Goal: Task Accomplishment & Management: Use online tool/utility

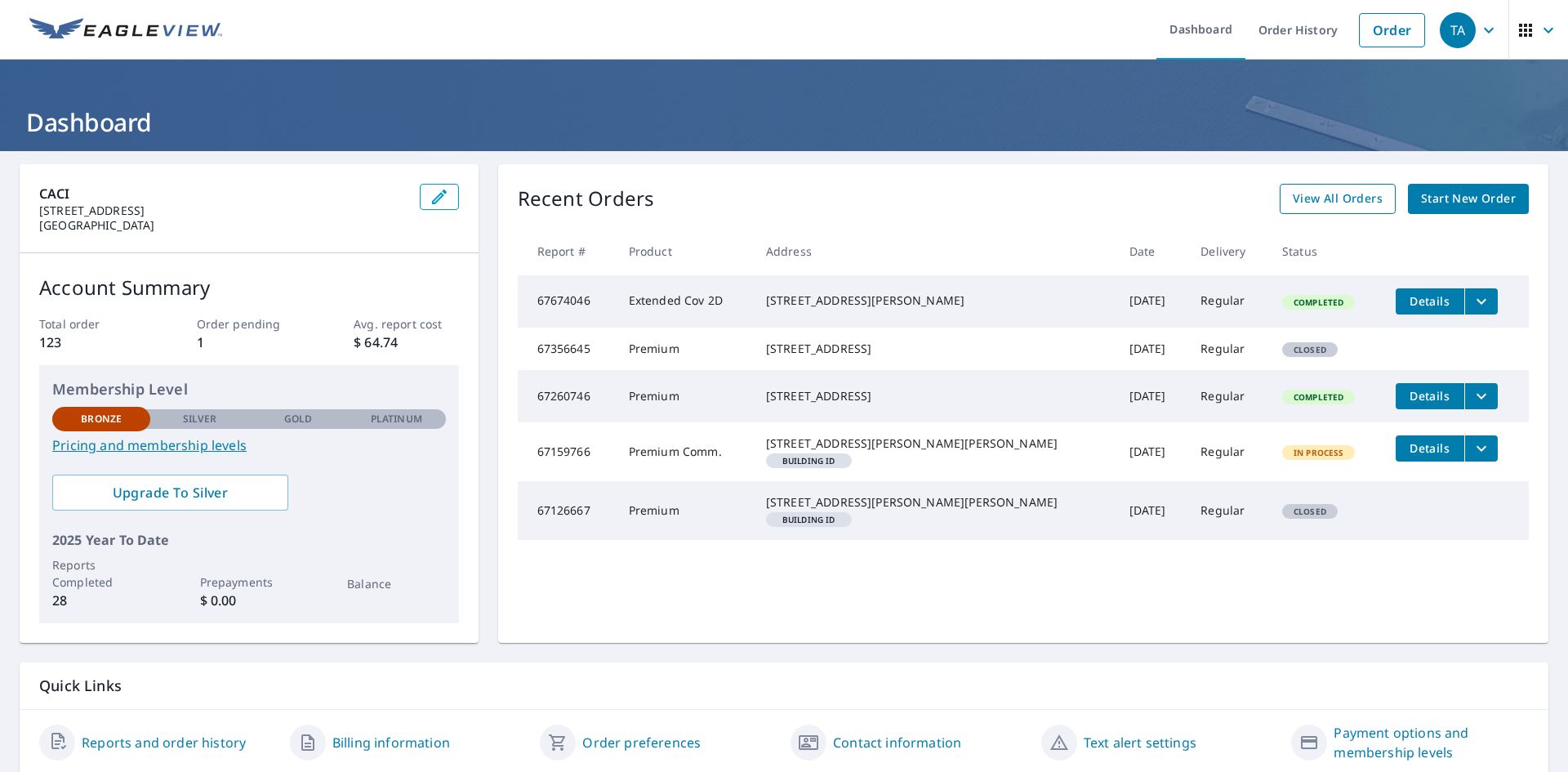
click at [1330, 205] on span "View All Orders" at bounding box center [1338, 198] width 90 height 20
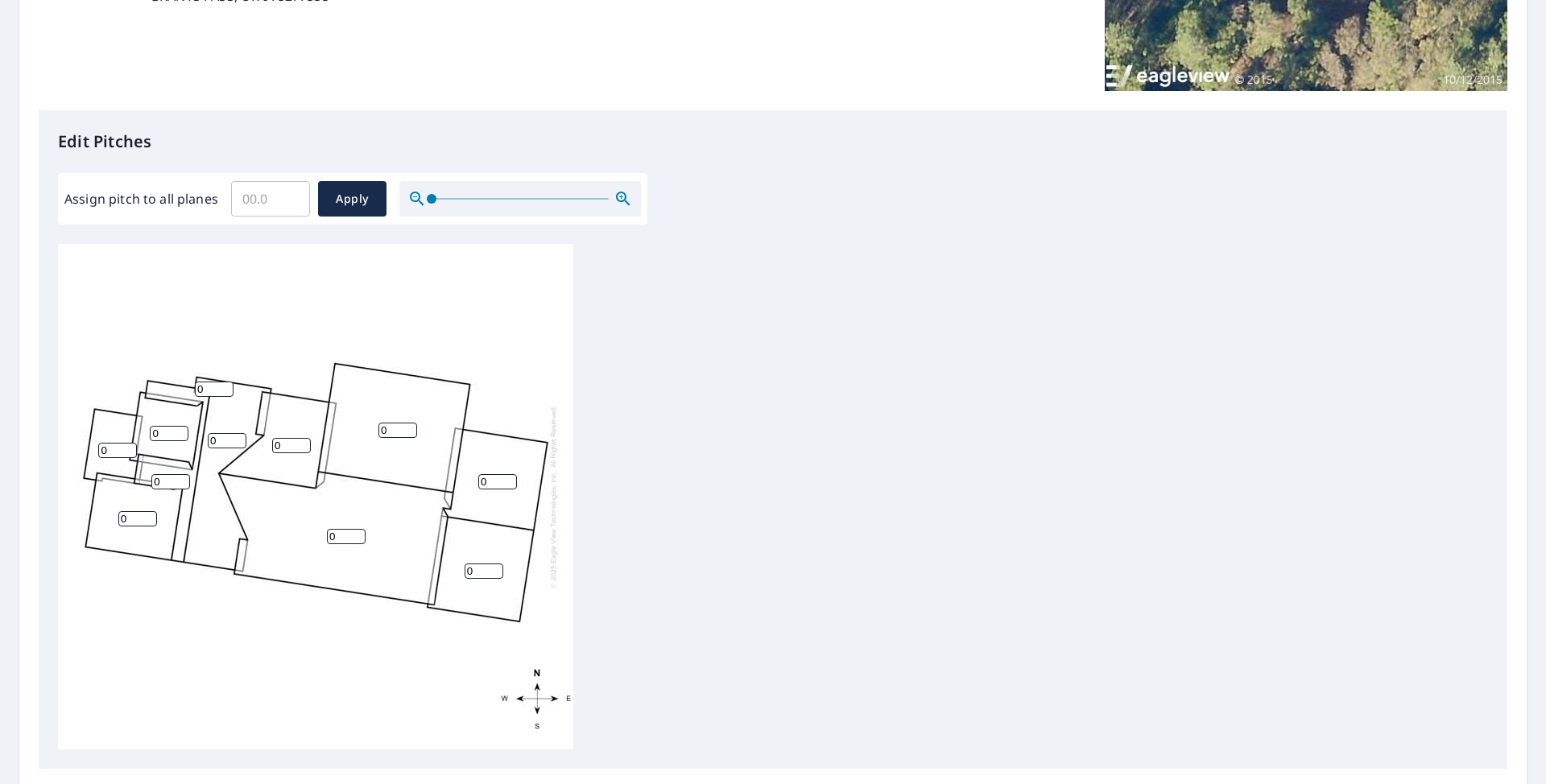
scroll to position [16, 0]
click at [472, 559] on input "0" at bounding box center [484, 566] width 39 height 16
click at [265, 209] on input "Assign pitch to all planes" at bounding box center [270, 199] width 79 height 45
type input "4"
click at [352, 197] on span "Apply" at bounding box center [352, 199] width 43 height 20
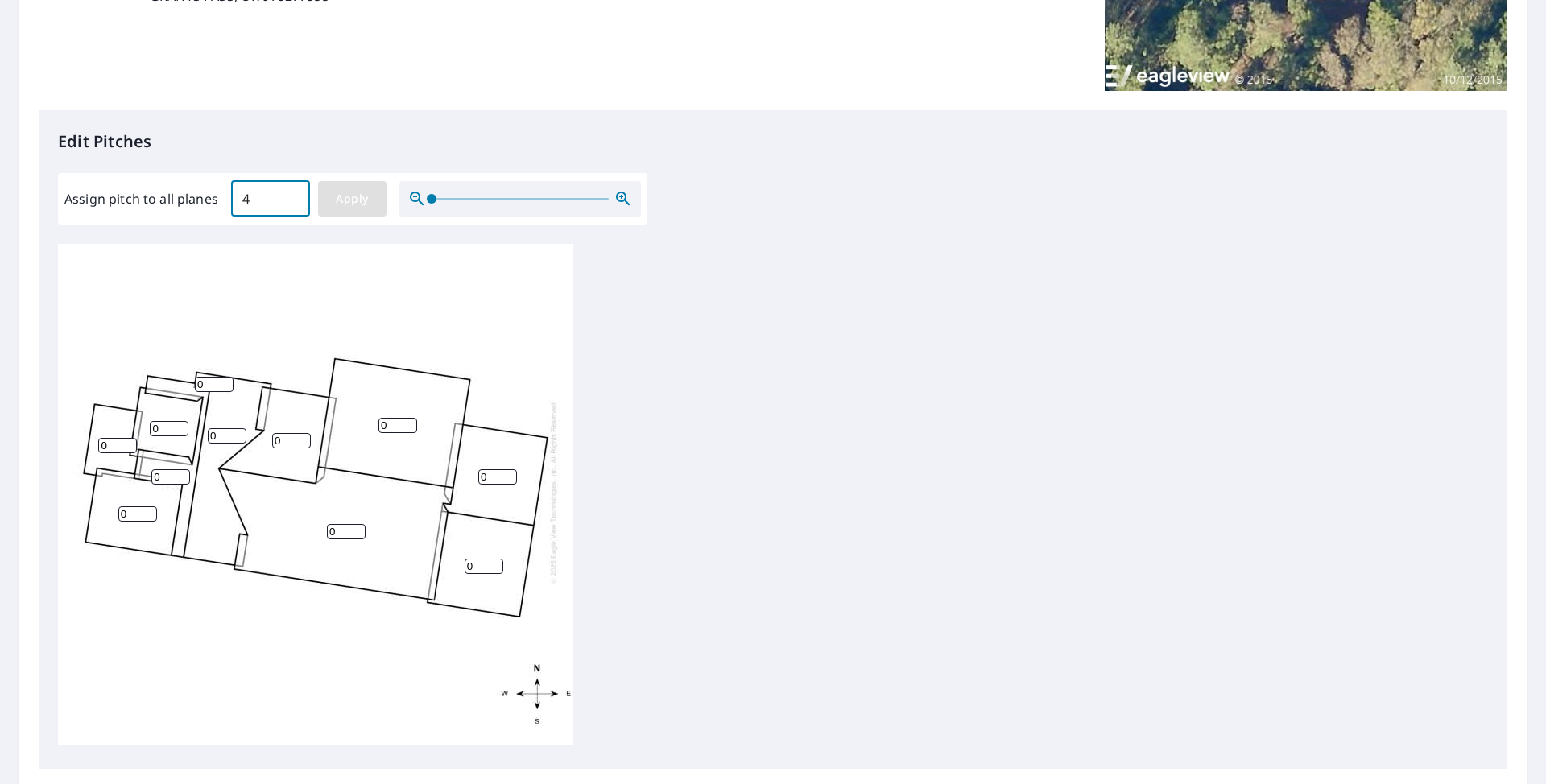
type input "4"
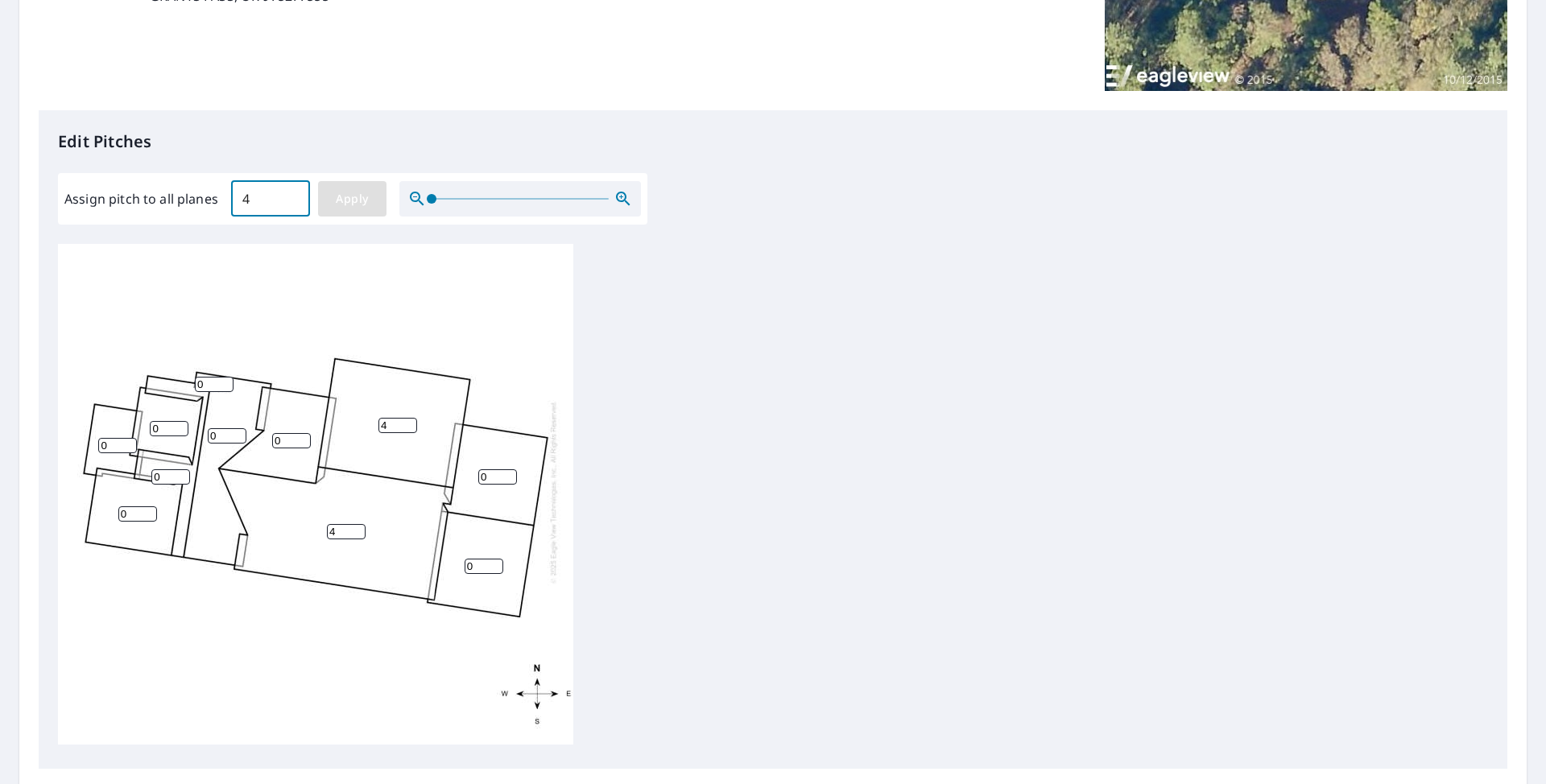
type input "4"
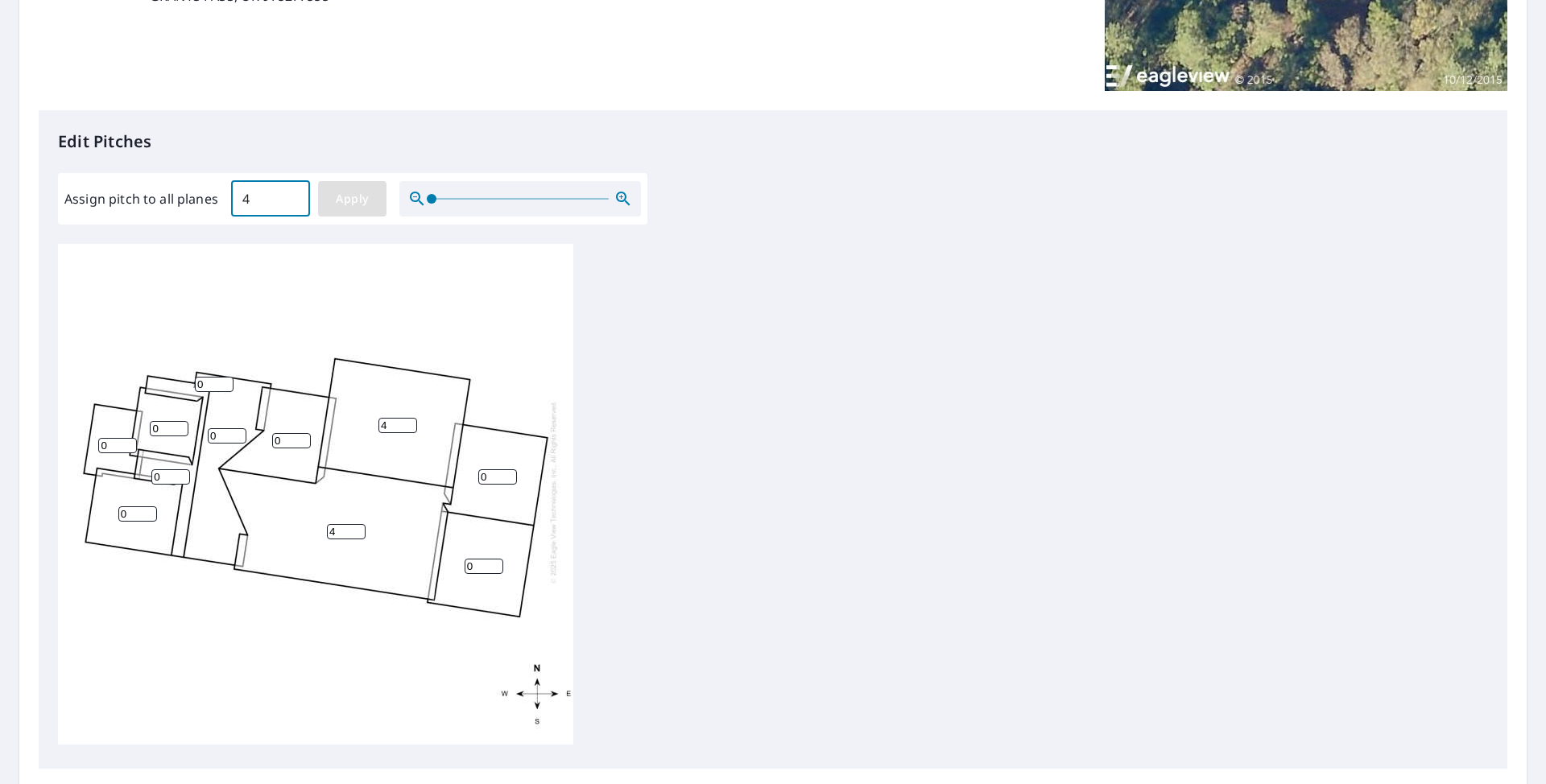
type input "4"
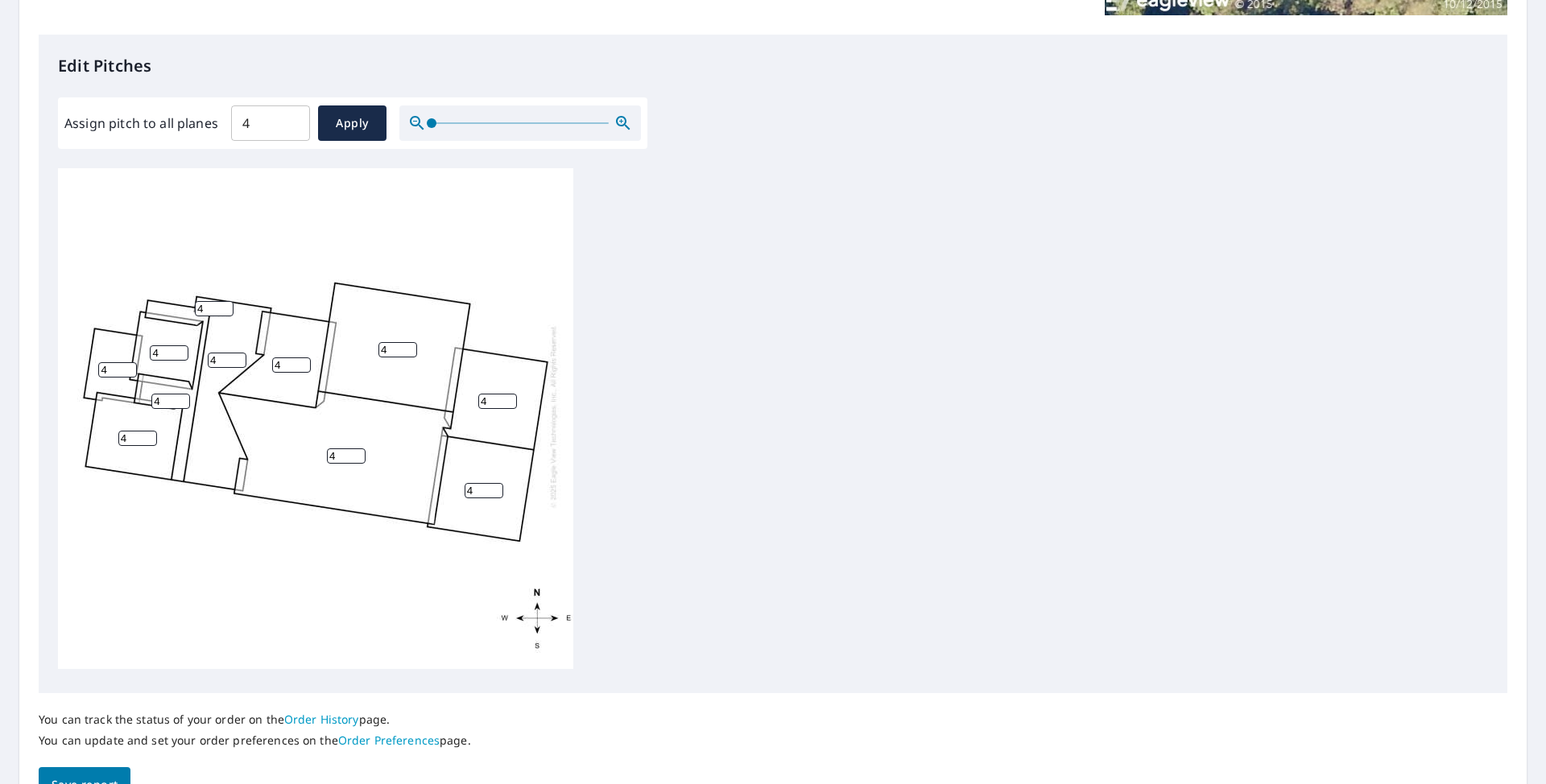
scroll to position [489, 0]
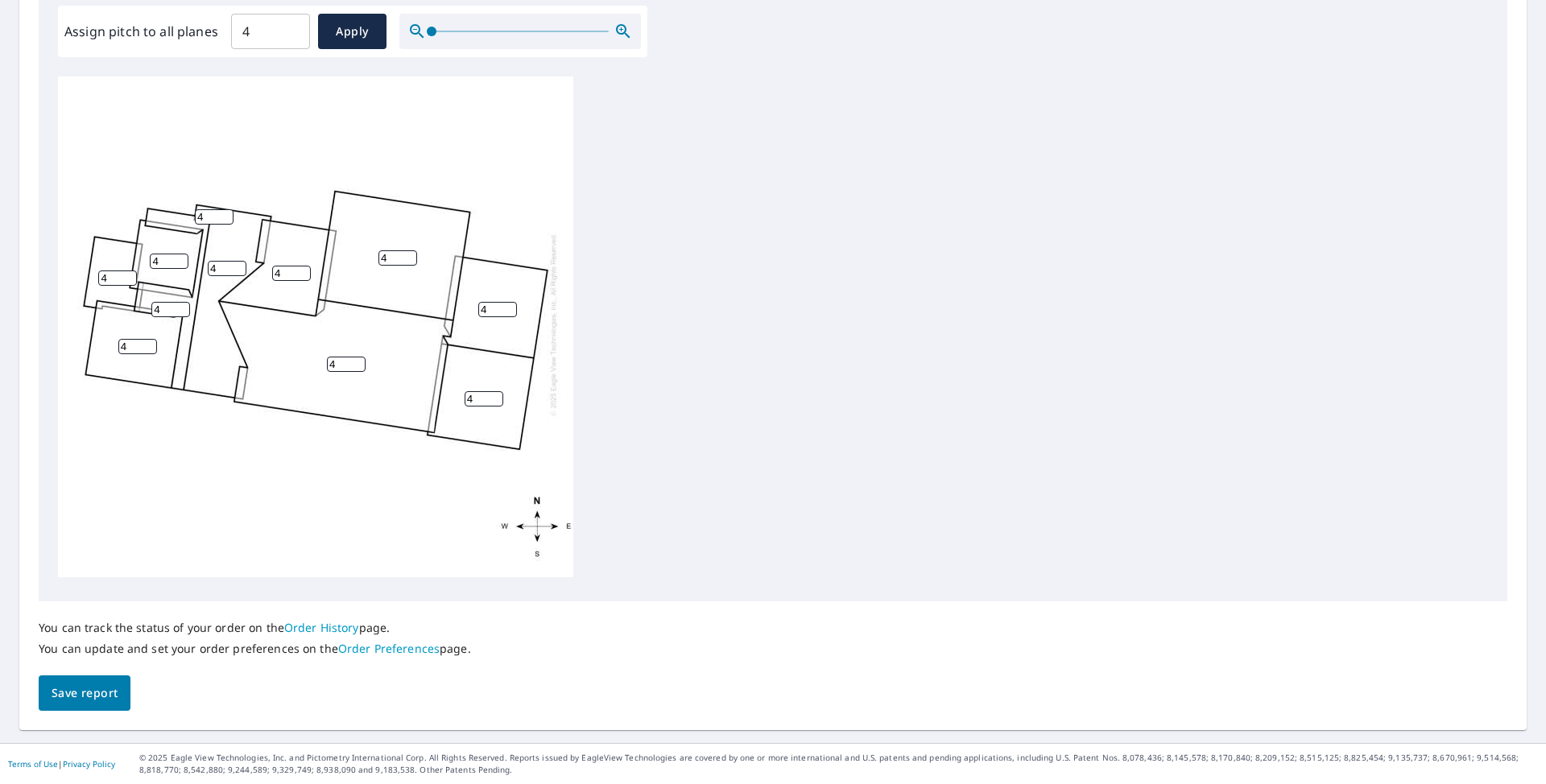
click at [95, 679] on span "Save report" at bounding box center [84, 693] width 66 height 20
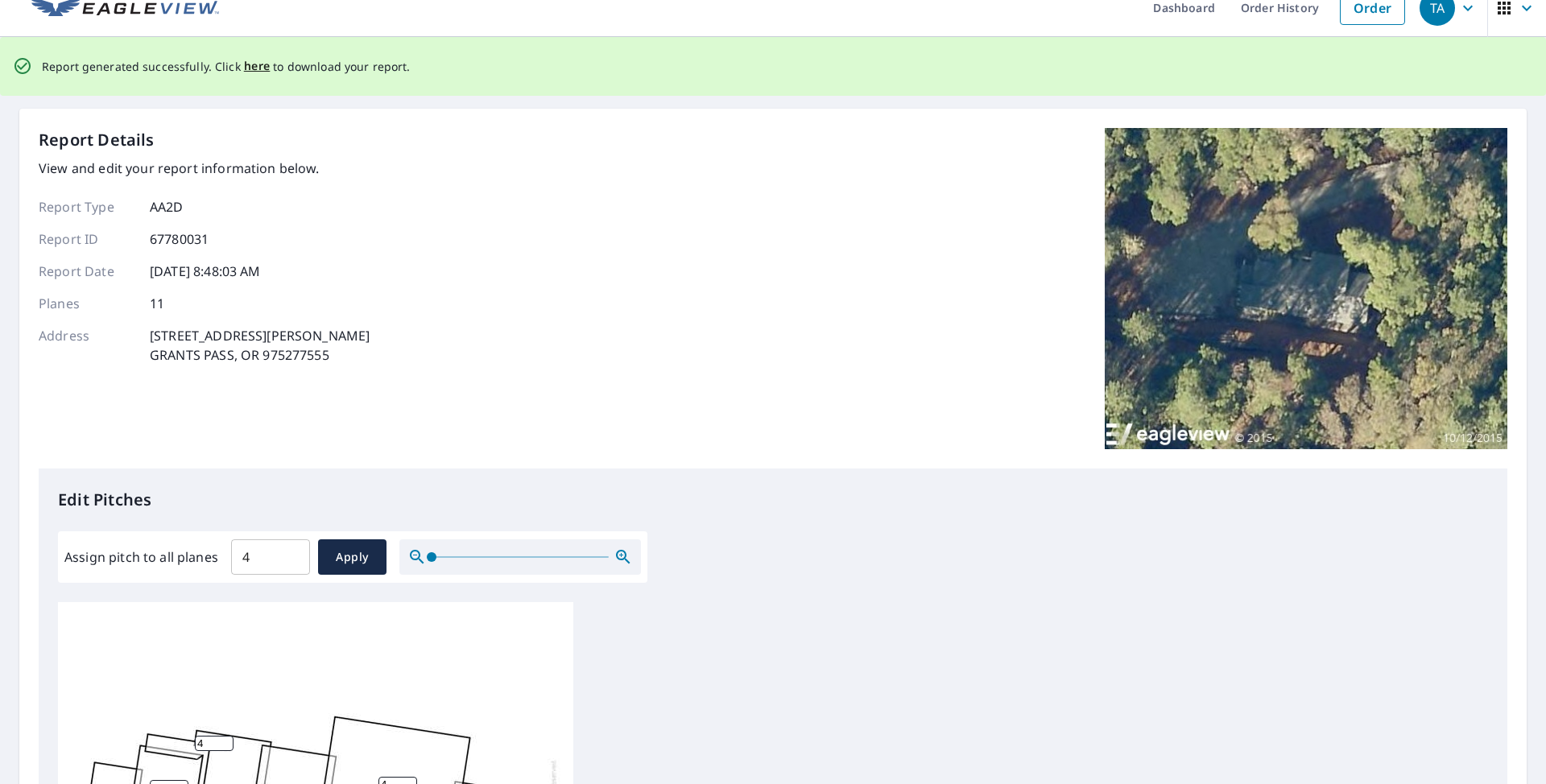
scroll to position [0, 0]
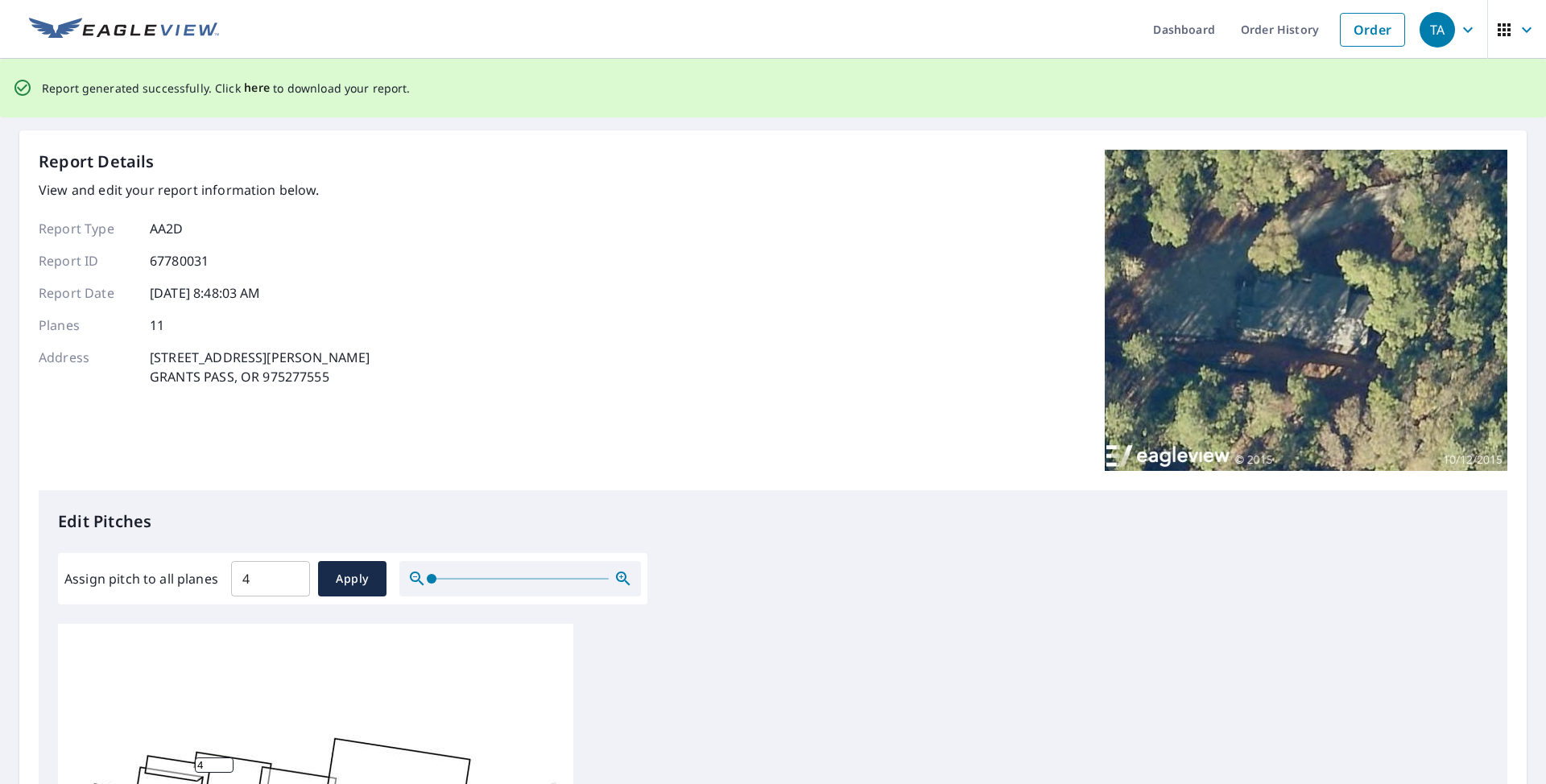
click at [252, 86] on span "here" at bounding box center [257, 88] width 27 height 20
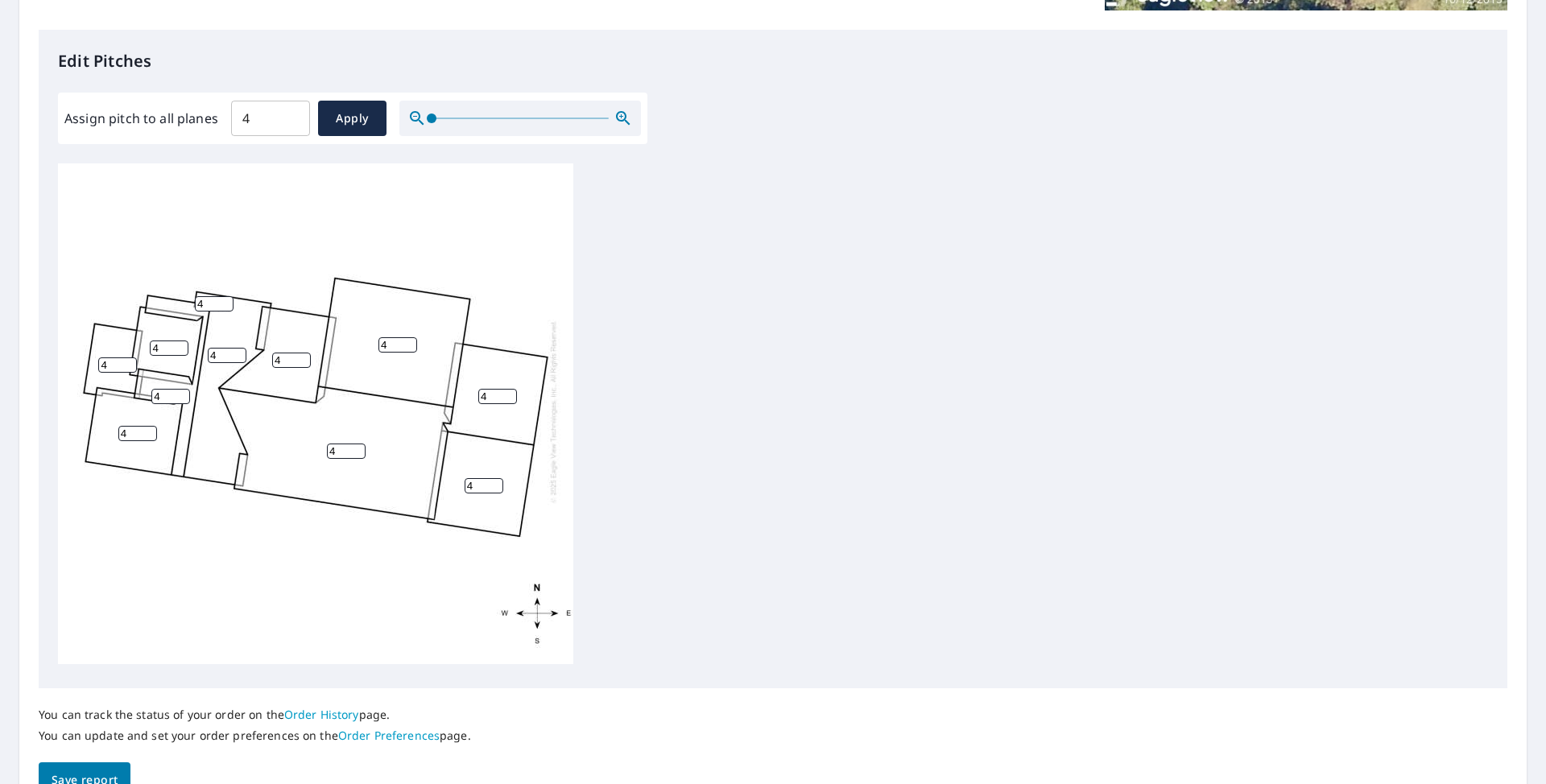
scroll to position [489, 0]
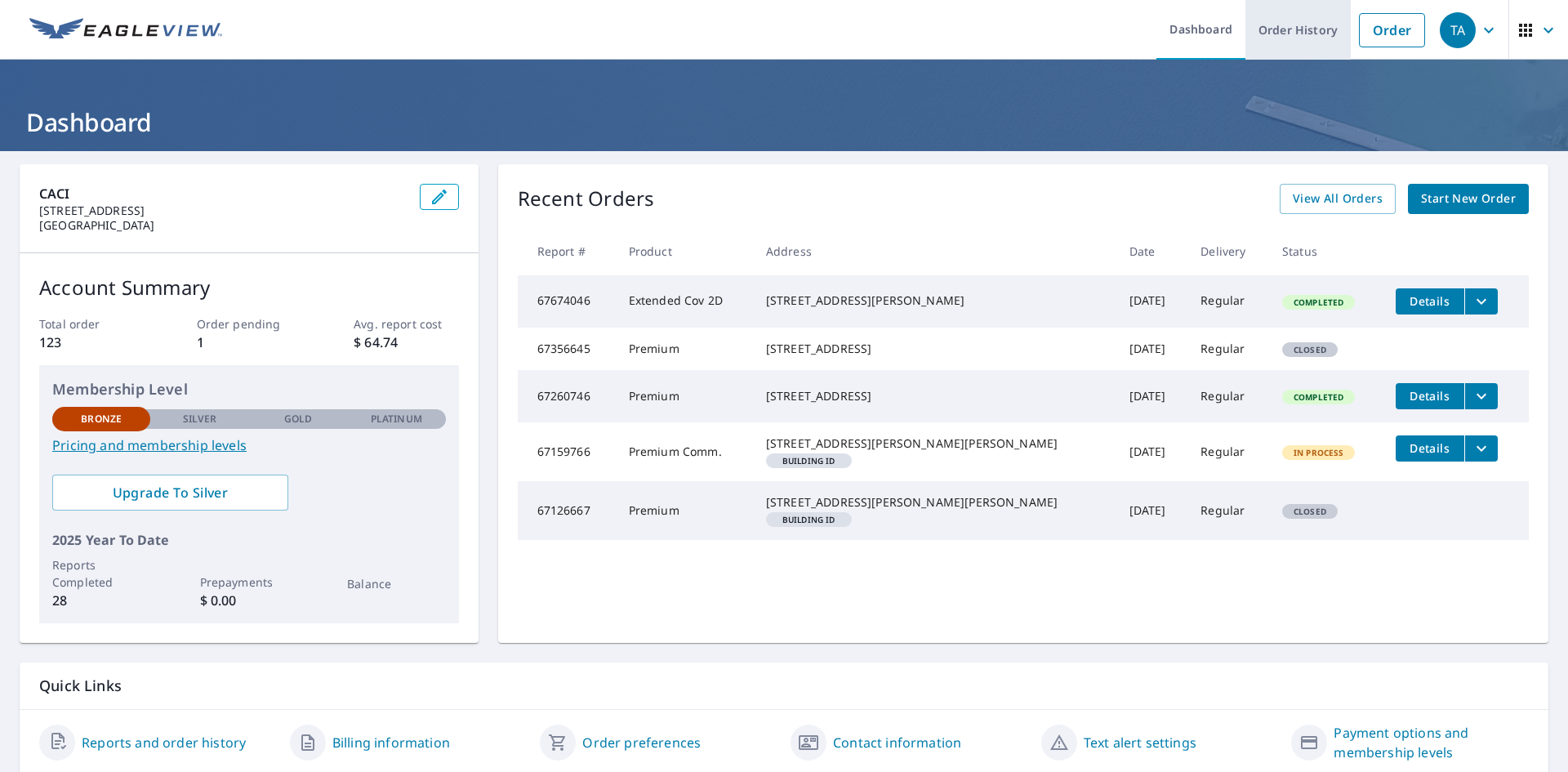
click at [1302, 35] on link "Order History" at bounding box center [1299, 30] width 106 height 60
